Goal: Task Accomplishment & Management: Complete application form

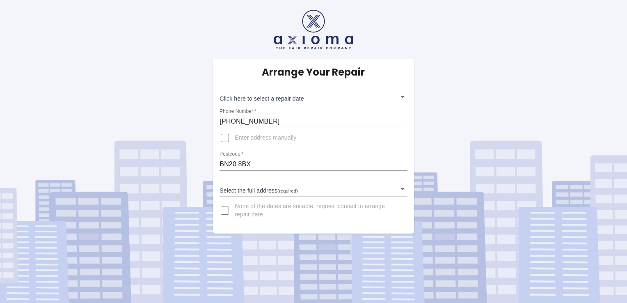
click at [402, 97] on body "Arrange Your Repair Click here to select a repair date ​ Phone Number   * [PHON…" at bounding box center [313, 151] width 627 height 303
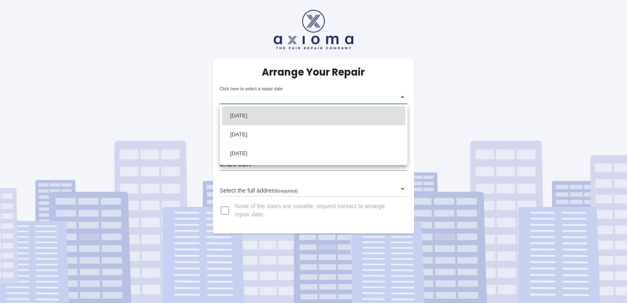
click at [277, 105] on ul "[DATE] [DATE] [DATE]" at bounding box center [313, 134] width 187 height 61
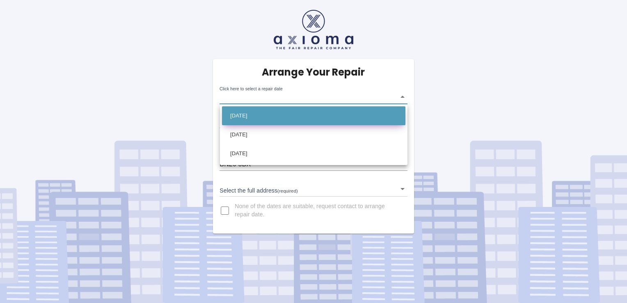
click at [277, 112] on li "[DATE]" at bounding box center [313, 115] width 183 height 19
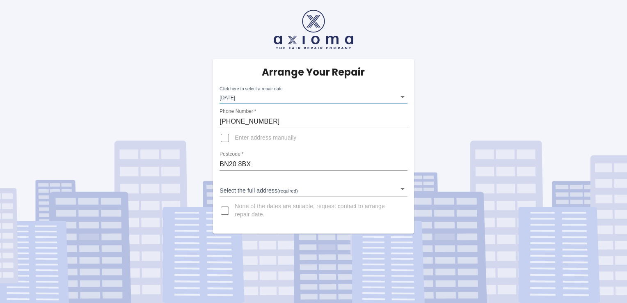
click at [403, 97] on body "Arrange Your Repair Click here to select a repair date [DATE] [DATE]T00:00:00.0…" at bounding box center [313, 151] width 627 height 303
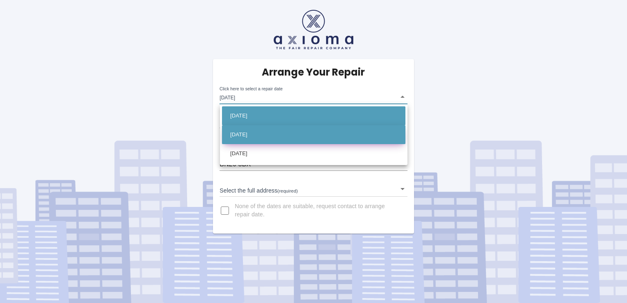
click at [290, 140] on li "[DATE]" at bounding box center [313, 134] width 183 height 19
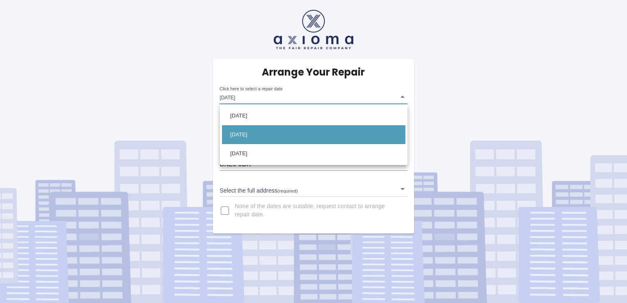
click at [402, 96] on body "Arrange Your Repair Click here to select a repair date [DATE] [DATE]T00:00:00.0…" at bounding box center [313, 151] width 627 height 303
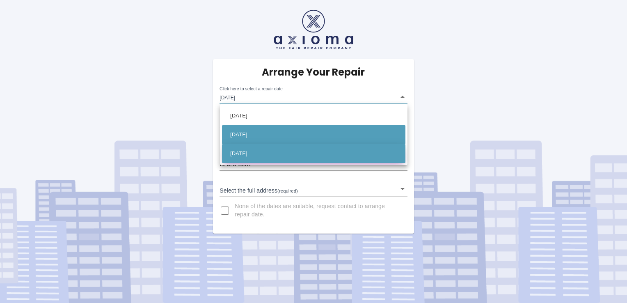
click at [267, 154] on li "[DATE]" at bounding box center [313, 153] width 183 height 19
type input "[DATE]T00:00:00.000Z"
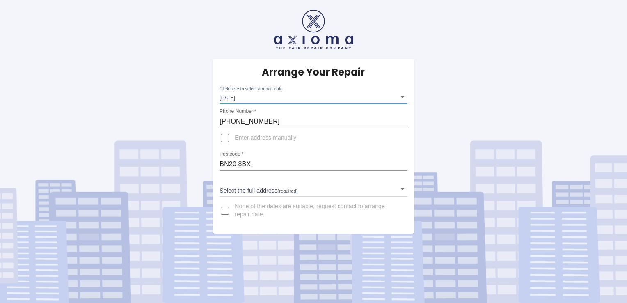
click at [284, 191] on body "Arrange Your Repair Click here to select a repair date [DATE] [DATE]T00:00:00.0…" at bounding box center [313, 151] width 627 height 303
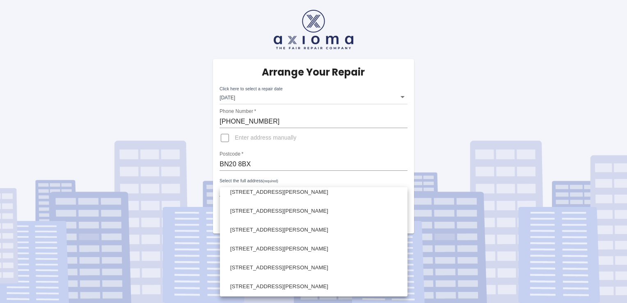
scroll to position [102, 0]
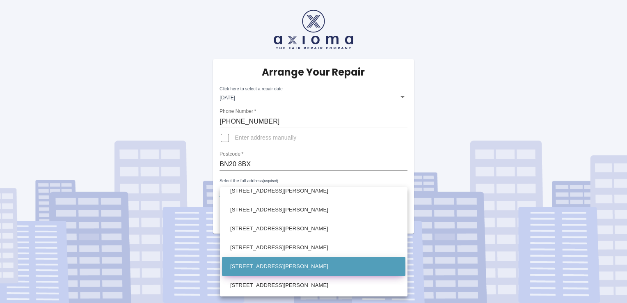
click at [310, 261] on li "[STREET_ADDRESS][PERSON_NAME]" at bounding box center [313, 266] width 183 height 19
type input "[STREET_ADDRESS][PERSON_NAME]"
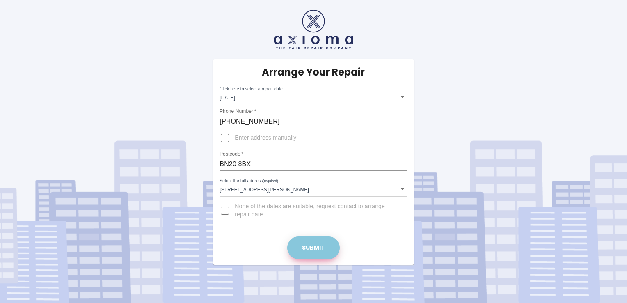
click at [317, 245] on button "Submit" at bounding box center [313, 247] width 53 height 23
